Goal: Task Accomplishment & Management: Manage account settings

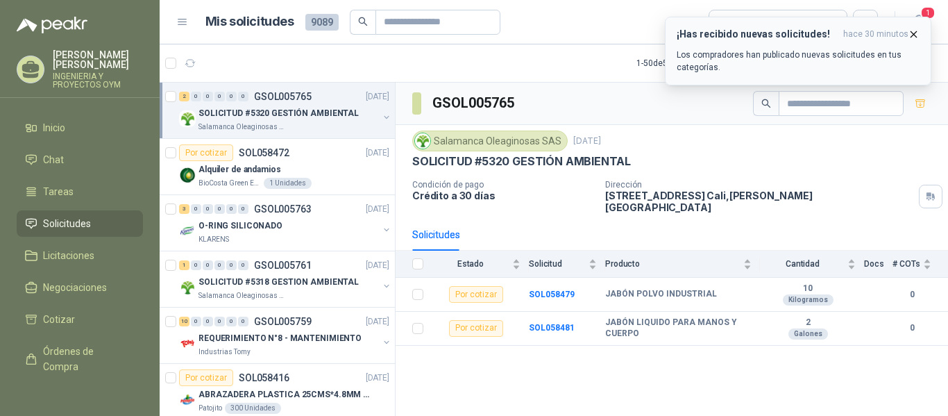
click at [912, 28] on button "¡Has recibido nuevas solicitudes! hace 30 minutos Los compradores han publicado…" at bounding box center [798, 51] width 266 height 69
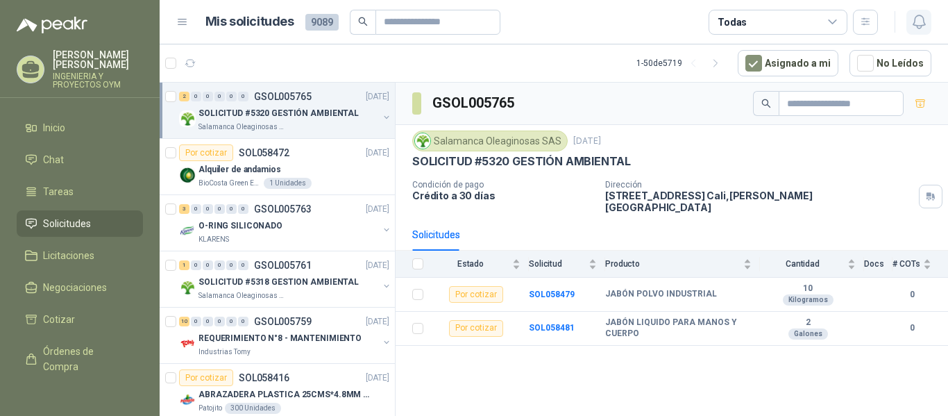
click at [916, 19] on icon "button" at bounding box center [918, 21] width 17 height 17
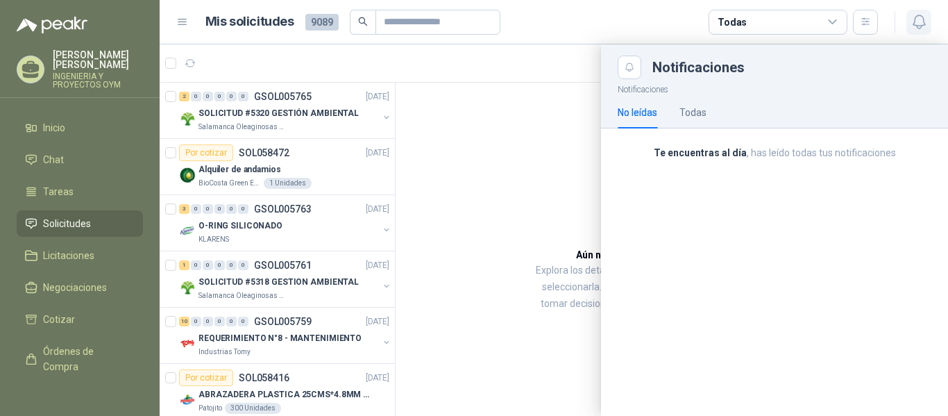
click at [916, 18] on icon "button" at bounding box center [918, 21] width 17 height 17
